Goal: Browse casually

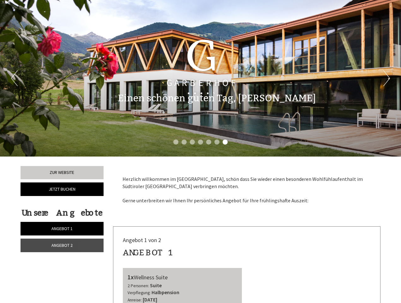
click at [200, 151] on div "Previous Next 1 2 3 4 5 6 7" at bounding box center [200, 78] width 401 height 157
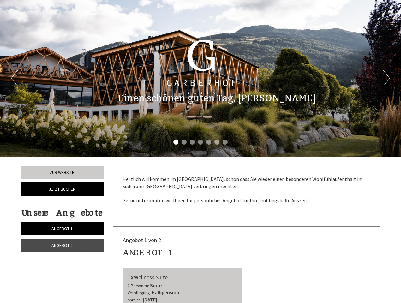
click at [14, 78] on button "Previous" at bounding box center [14, 78] width 7 height 16
click at [386, 78] on button "Next" at bounding box center [386, 78] width 7 height 16
click at [176, 142] on li "1" at bounding box center [175, 142] width 5 height 5
click at [184, 142] on li "2" at bounding box center [183, 142] width 5 height 5
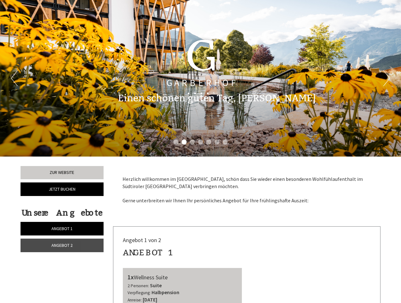
click at [192, 142] on li "3" at bounding box center [192, 142] width 5 height 5
click at [200, 142] on li "4" at bounding box center [200, 142] width 5 height 5
click at [209, 142] on li "5" at bounding box center [208, 142] width 5 height 5
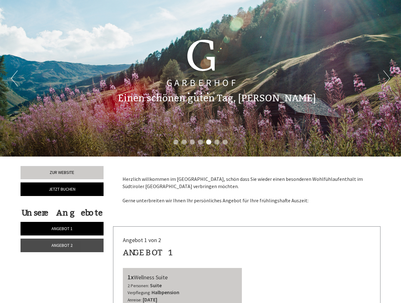
click at [217, 142] on li "6" at bounding box center [216, 142] width 5 height 5
click at [225, 142] on li "7" at bounding box center [225, 142] width 5 height 5
